Goal: Task Accomplishment & Management: Manage account settings

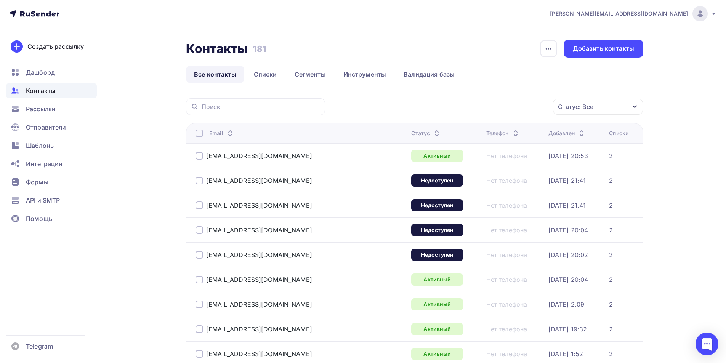
click at [199, 182] on div at bounding box center [199, 181] width 8 height 8
click at [201, 205] on div at bounding box center [199, 206] width 8 height 8
click at [195, 228] on div at bounding box center [199, 230] width 8 height 8
click at [207, 254] on div "[EMAIL_ADDRESS][DOMAIN_NAME]" at bounding box center [259, 255] width 106 height 8
click at [200, 181] on div at bounding box center [199, 181] width 8 height 8
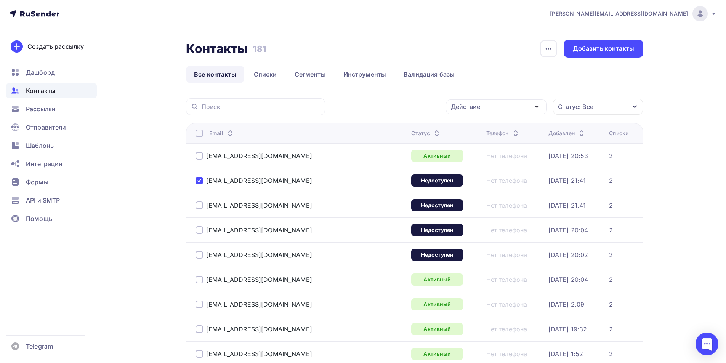
click at [199, 207] on div at bounding box center [199, 206] width 8 height 8
click at [202, 233] on div at bounding box center [199, 230] width 8 height 8
click at [198, 254] on div at bounding box center [199, 255] width 8 height 8
click at [526, 111] on div "Действие" at bounding box center [496, 106] width 101 height 15
click at [480, 160] on div "Удалить" at bounding box center [467, 159] width 25 height 9
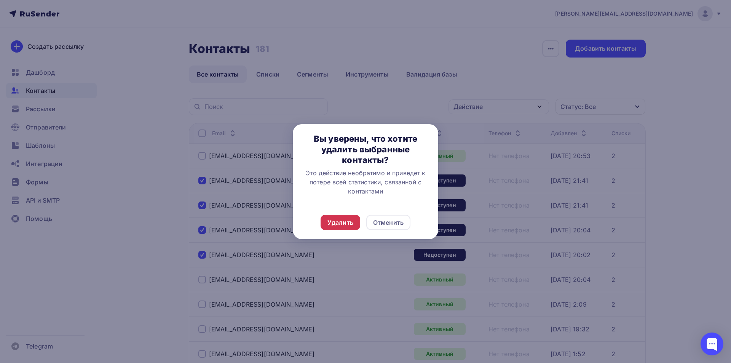
click at [344, 220] on div "Удалить" at bounding box center [341, 222] width 26 height 9
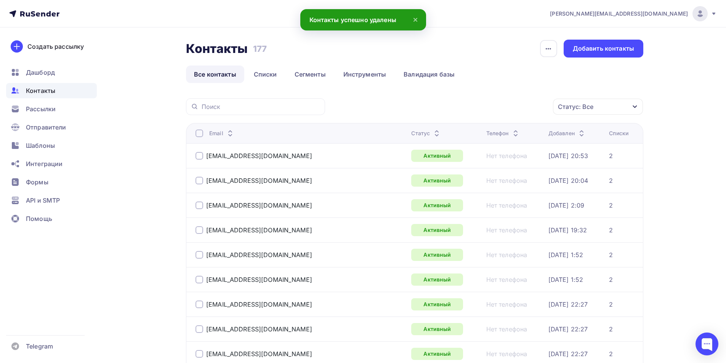
click at [498, 55] on div "Контакты Контакты 177 177 История импорта Добавить контакты" at bounding box center [414, 49] width 457 height 18
